Goal: Information Seeking & Learning: Learn about a topic

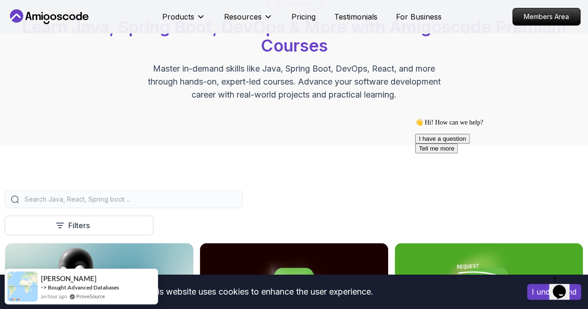
scroll to position [139, 0]
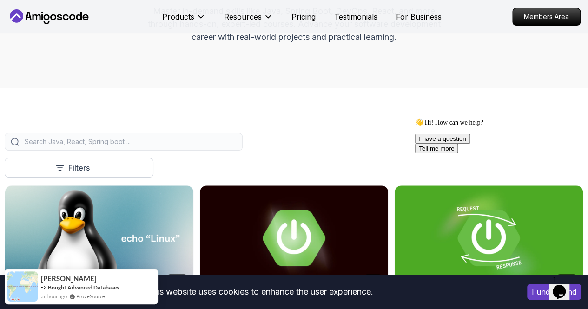
click at [573, 118] on div "Chat attention grabber" at bounding box center [498, 118] width 167 height 0
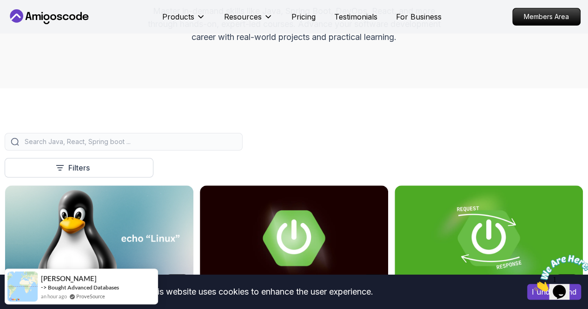
click at [227, 146] on input "search" at bounding box center [130, 141] width 214 height 9
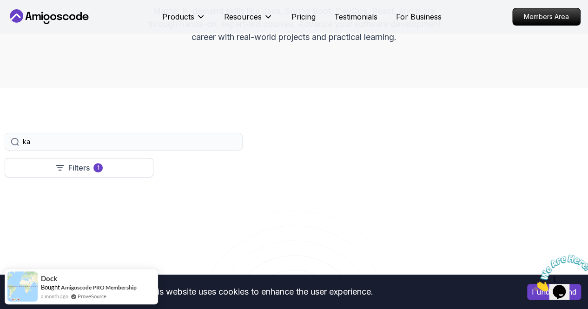
type input "k"
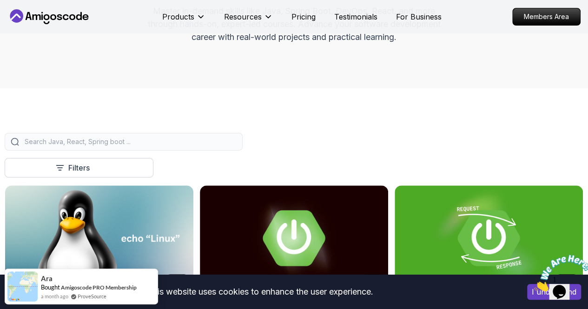
type input "Spring Boot Microservices"
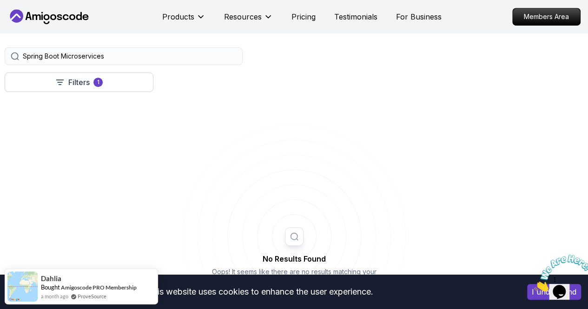
scroll to position [139, 0]
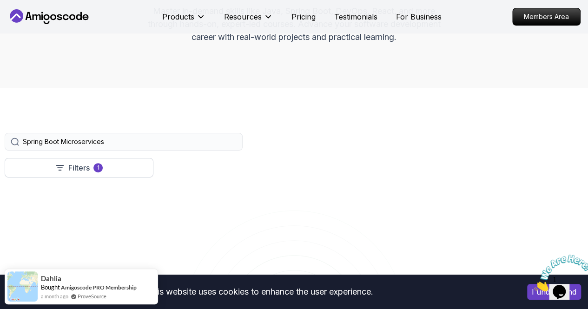
drag, startPoint x: 273, startPoint y: 149, endPoint x: 133, endPoint y: 151, distance: 139.9
click at [133, 151] on div "Filters 1 Spring Boot Microservices" at bounding box center [294, 142] width 578 height 18
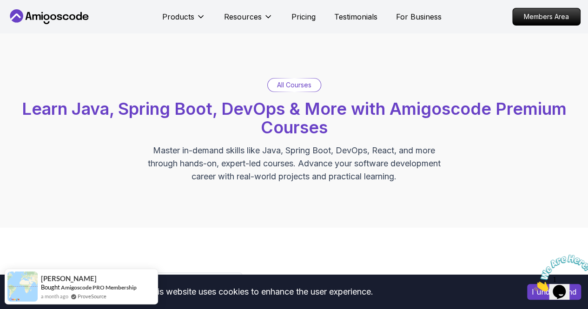
click at [278, 83] on p "All Courses" at bounding box center [294, 84] width 34 height 9
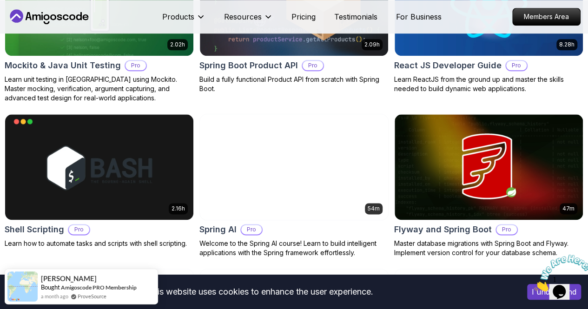
scroll to position [2276, 0]
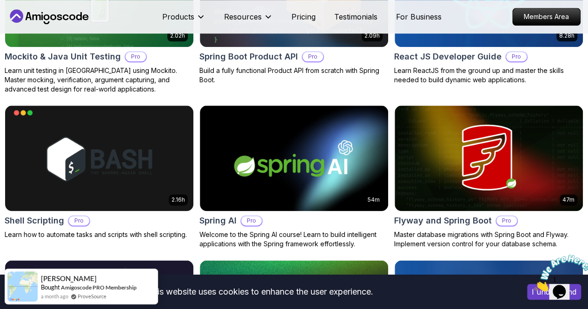
click at [0, 0] on p "Back End" at bounding box center [0, 0] width 0 height 0
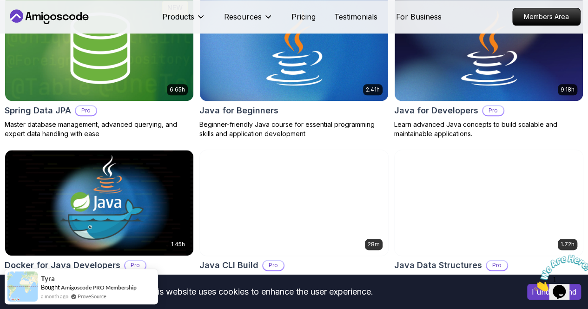
scroll to position [215, 0]
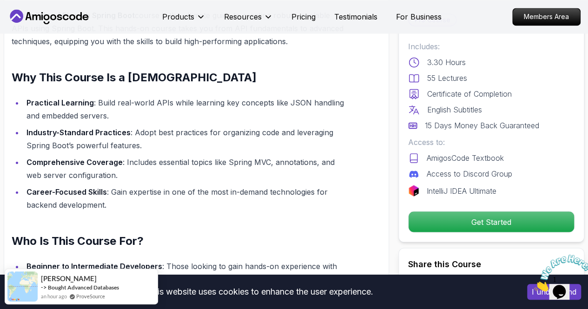
scroll to position [697, 0]
